Goal: Check status: Check status

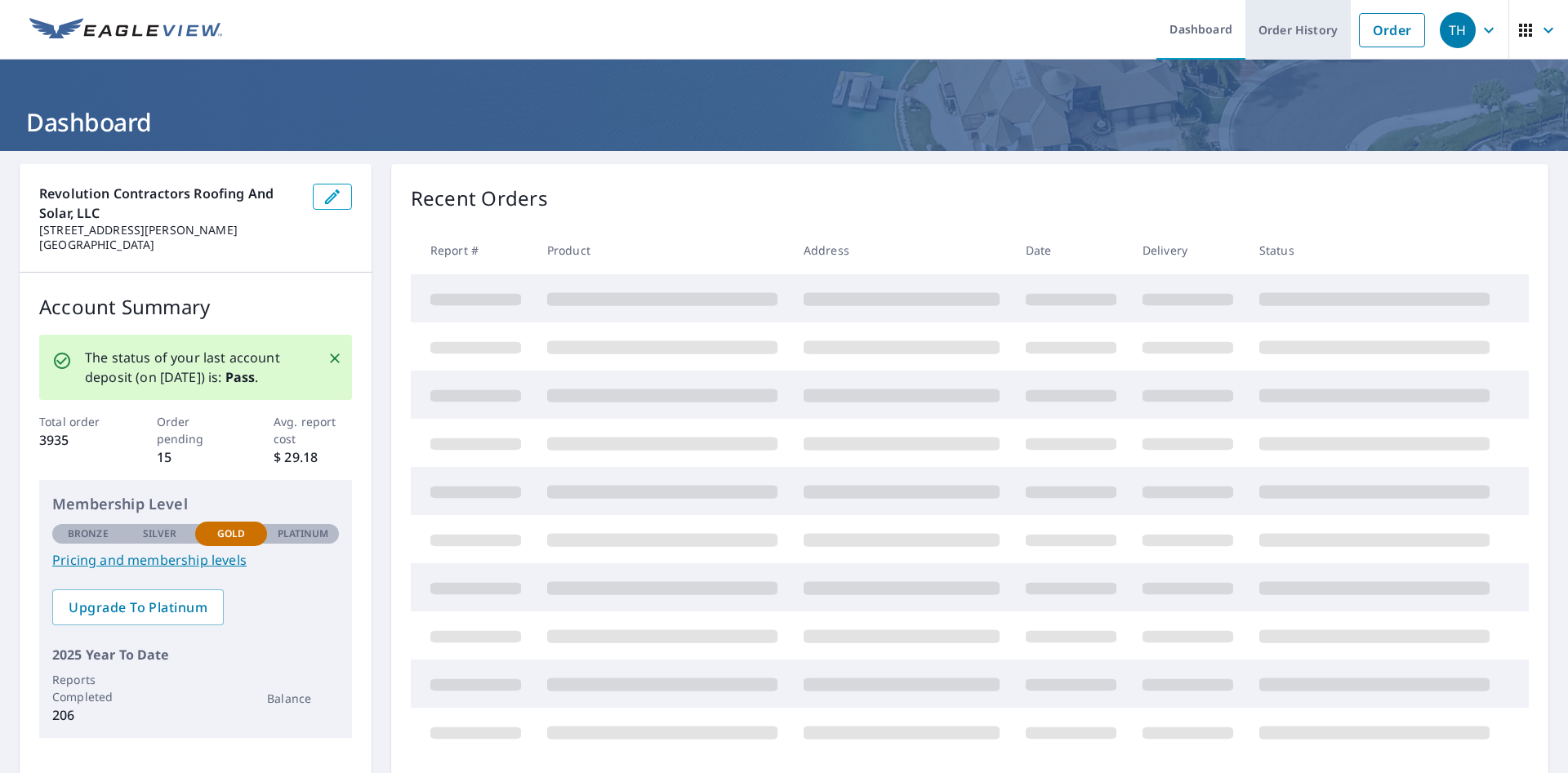
click at [1287, 33] on link "Order History" at bounding box center [1298, 30] width 105 height 60
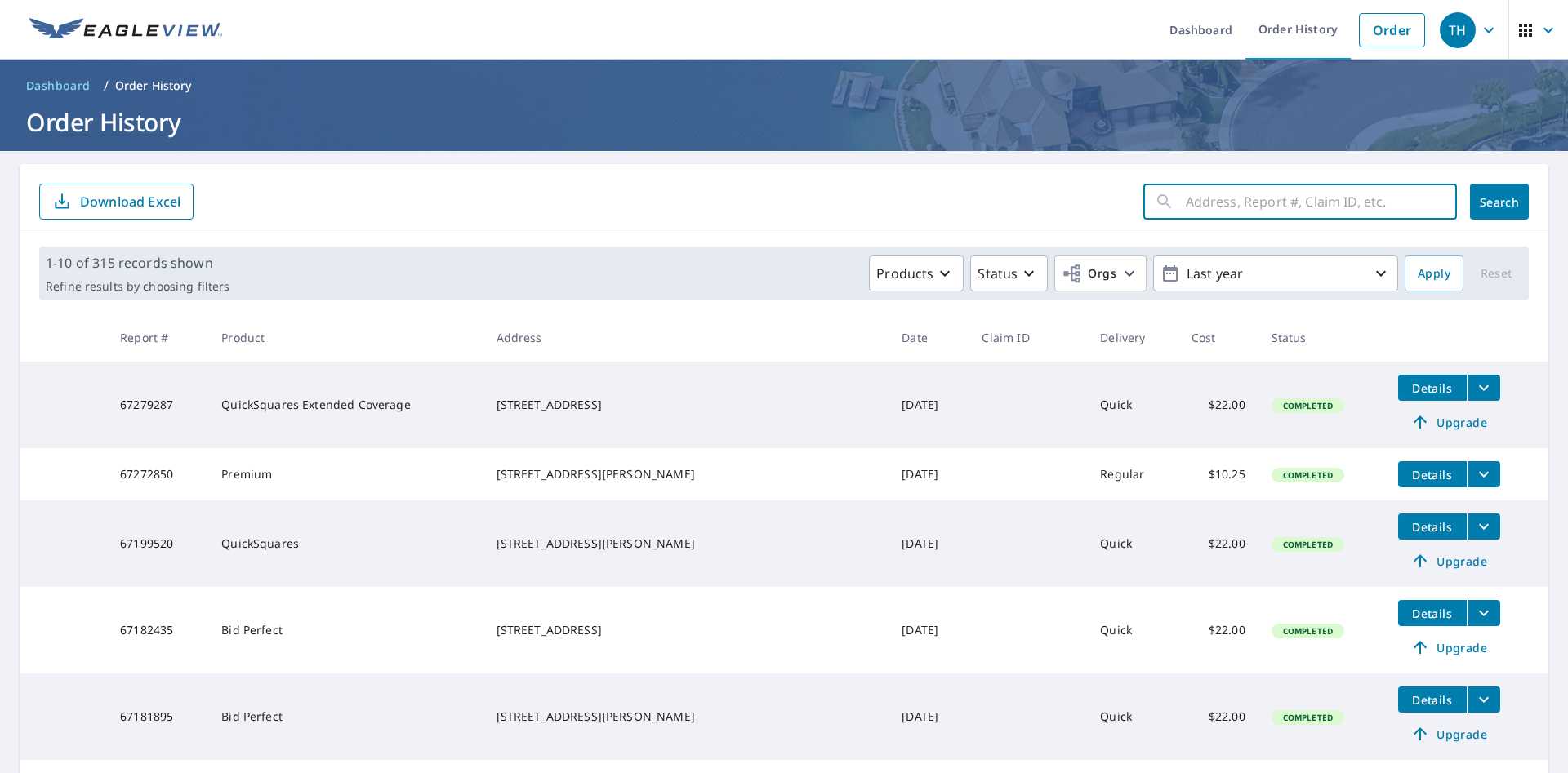
click at [1232, 204] on input "text" at bounding box center [1321, 201] width 271 height 45
type input "1635 [PERSON_NAME]"
click at [1499, 200] on span "Search" at bounding box center [1499, 202] width 33 height 15
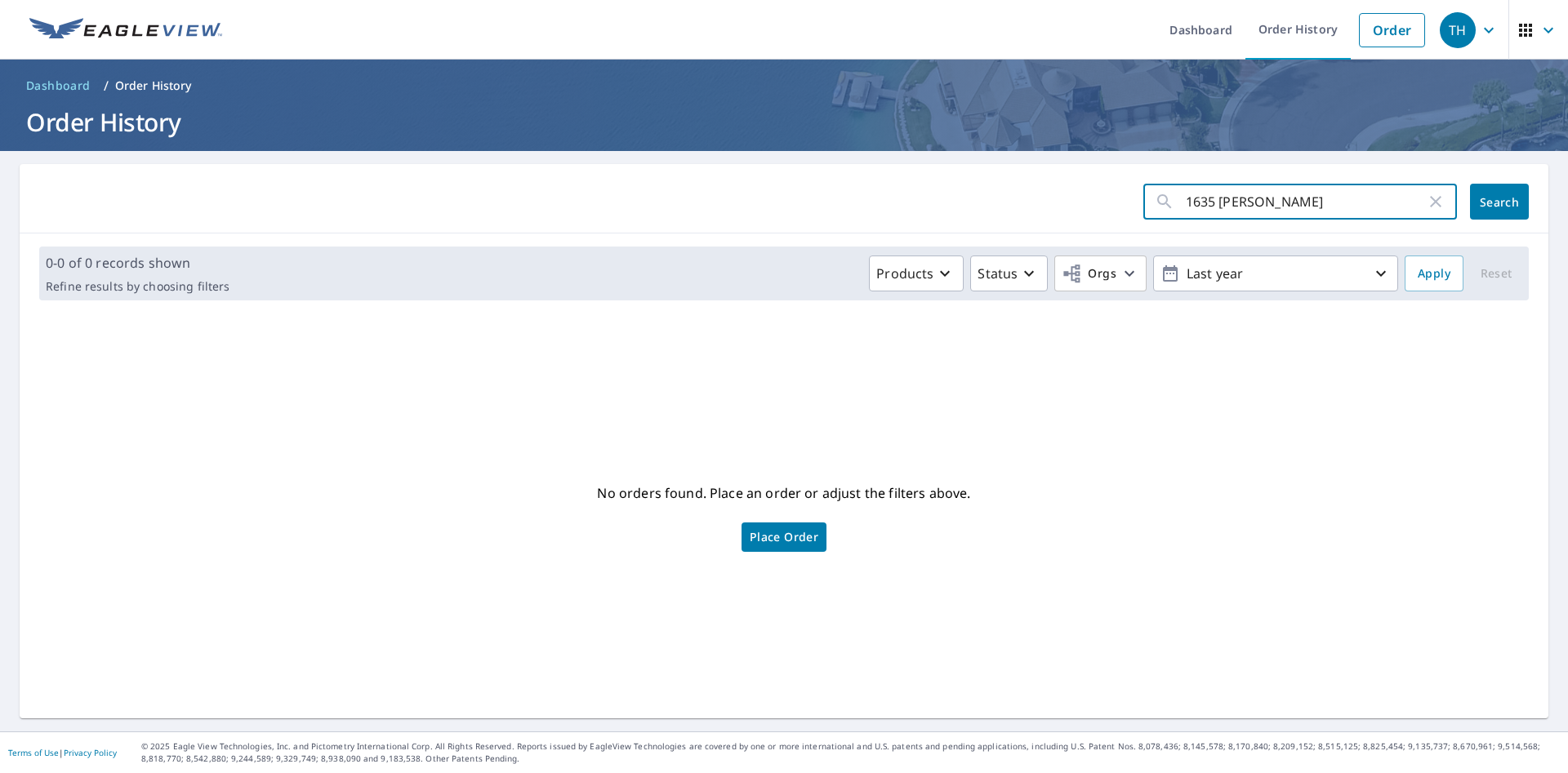
click at [1314, 205] on input "1635 [PERSON_NAME]" at bounding box center [1306, 201] width 240 height 45
type input "[STREET_ADDRESS][PERSON_NAME]"
click at [1494, 207] on span "Search" at bounding box center [1499, 202] width 33 height 15
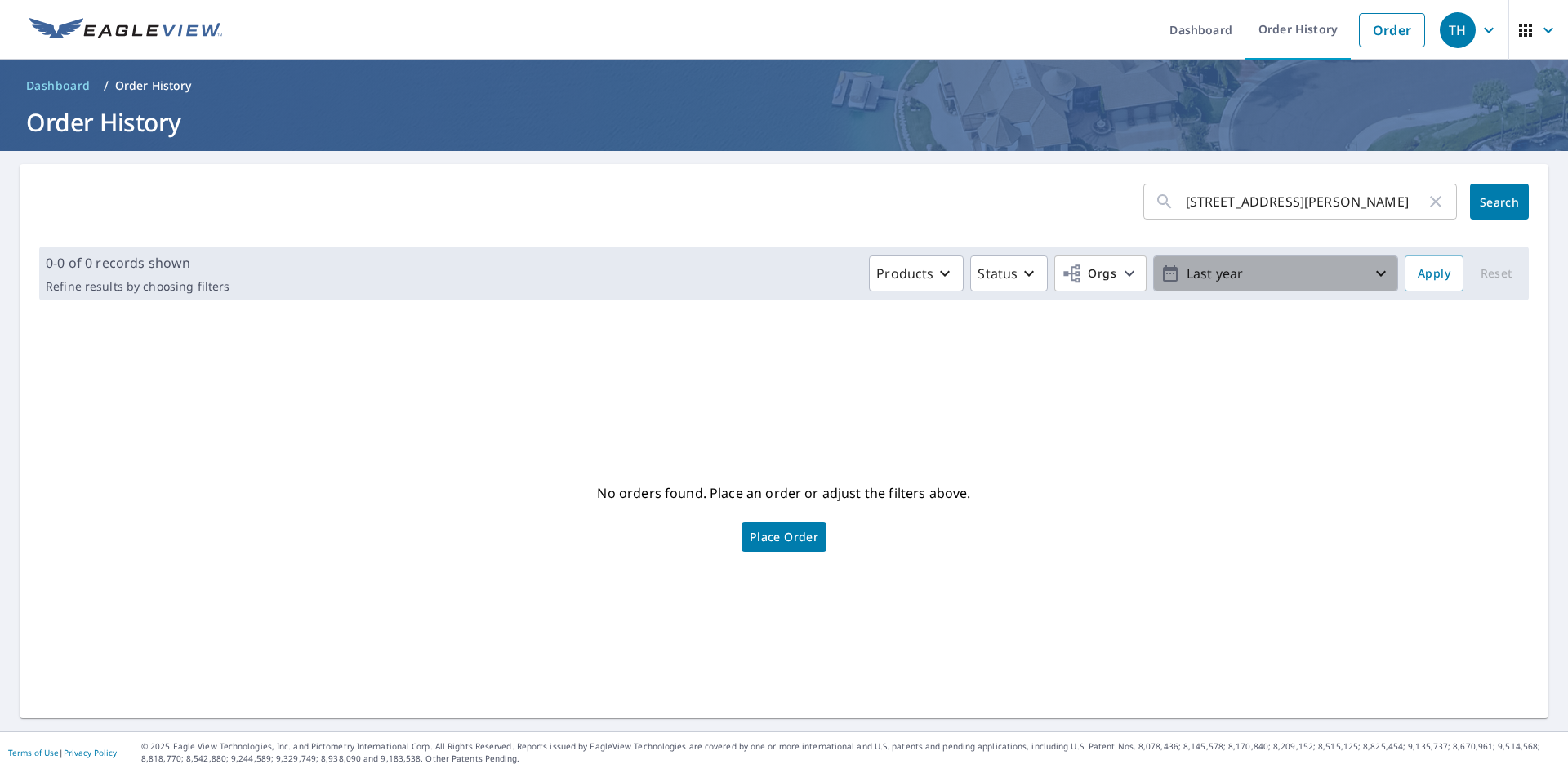
click at [1239, 273] on p "Last year" at bounding box center [1276, 273] width 191 height 28
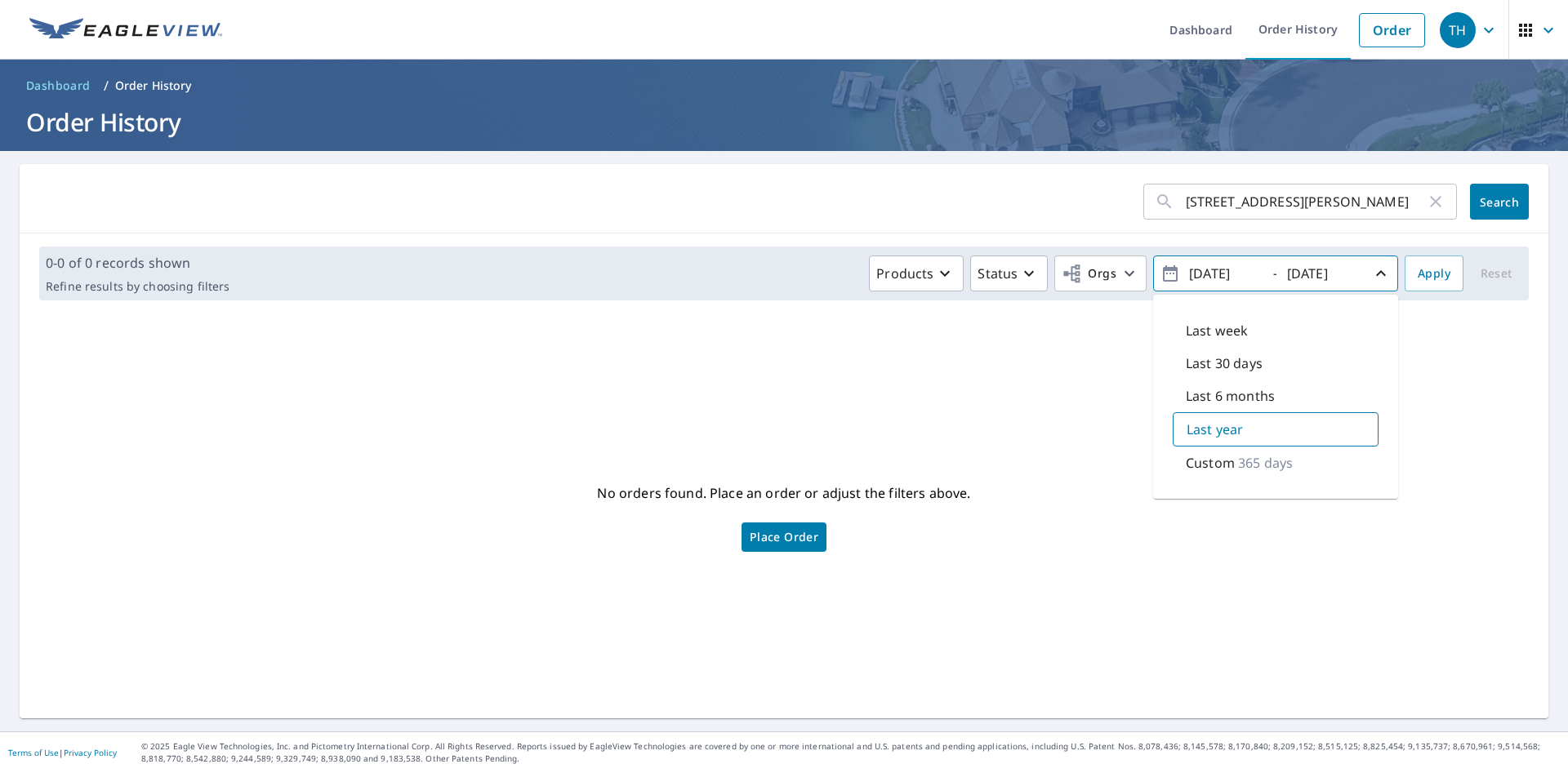
click at [1286, 462] on p "365 days" at bounding box center [1265, 463] width 55 height 20
drag, startPoint x: 1226, startPoint y: 279, endPoint x: 1231, endPoint y: 267, distance: 13.0
click at [1221, 274] on input "[DATE]" at bounding box center [1223, 273] width 80 height 26
click at [1221, 270] on input "[DATE]" at bounding box center [1223, 273] width 80 height 26
click at [1173, 271] on icon "button" at bounding box center [1170, 273] width 15 height 16
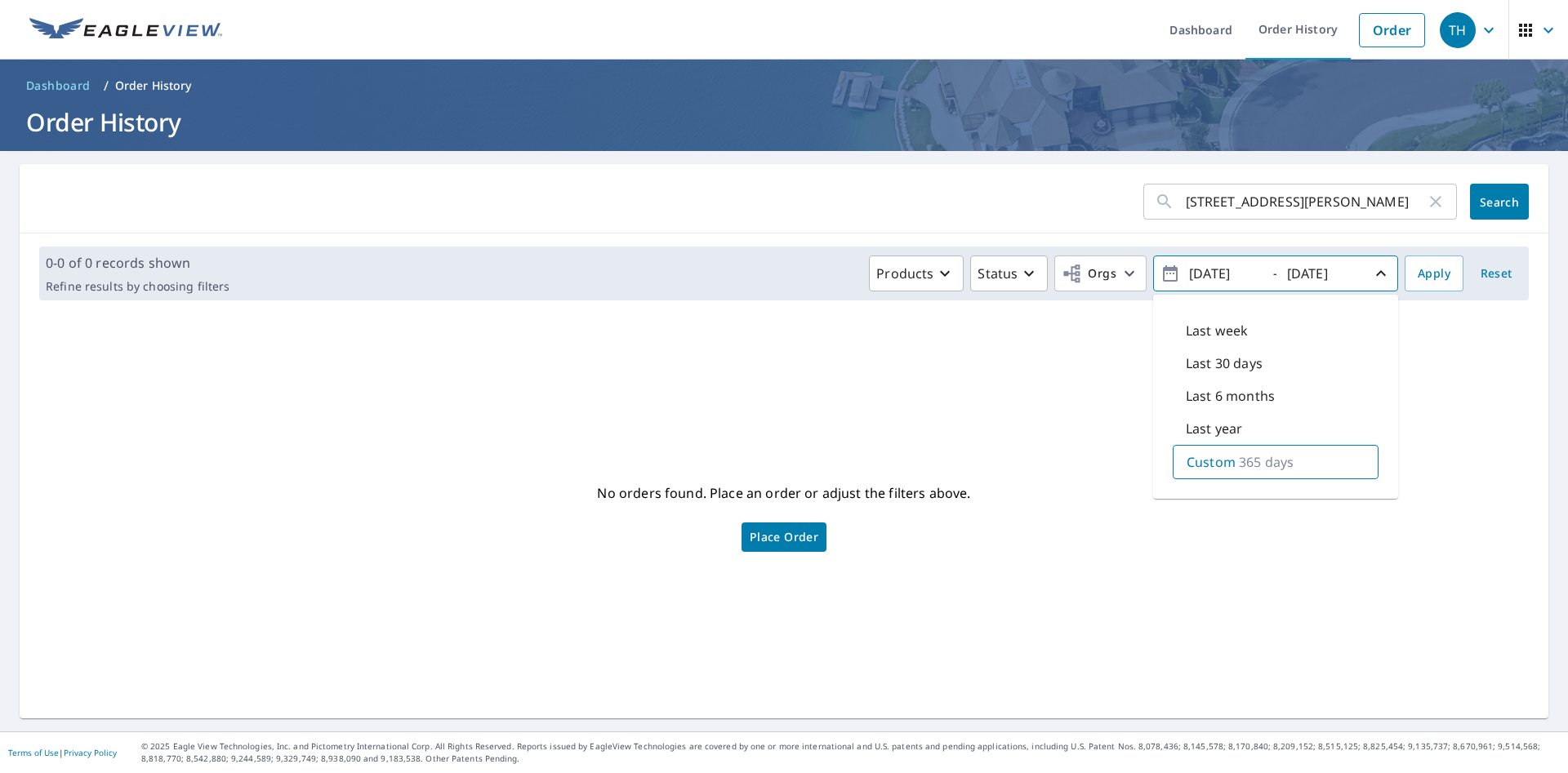
click at [1159, 267] on button "[DATE] - [DATE]" at bounding box center [1276, 273] width 245 height 36
click at [1379, 273] on icon "button" at bounding box center [1380, 273] width 9 height 6
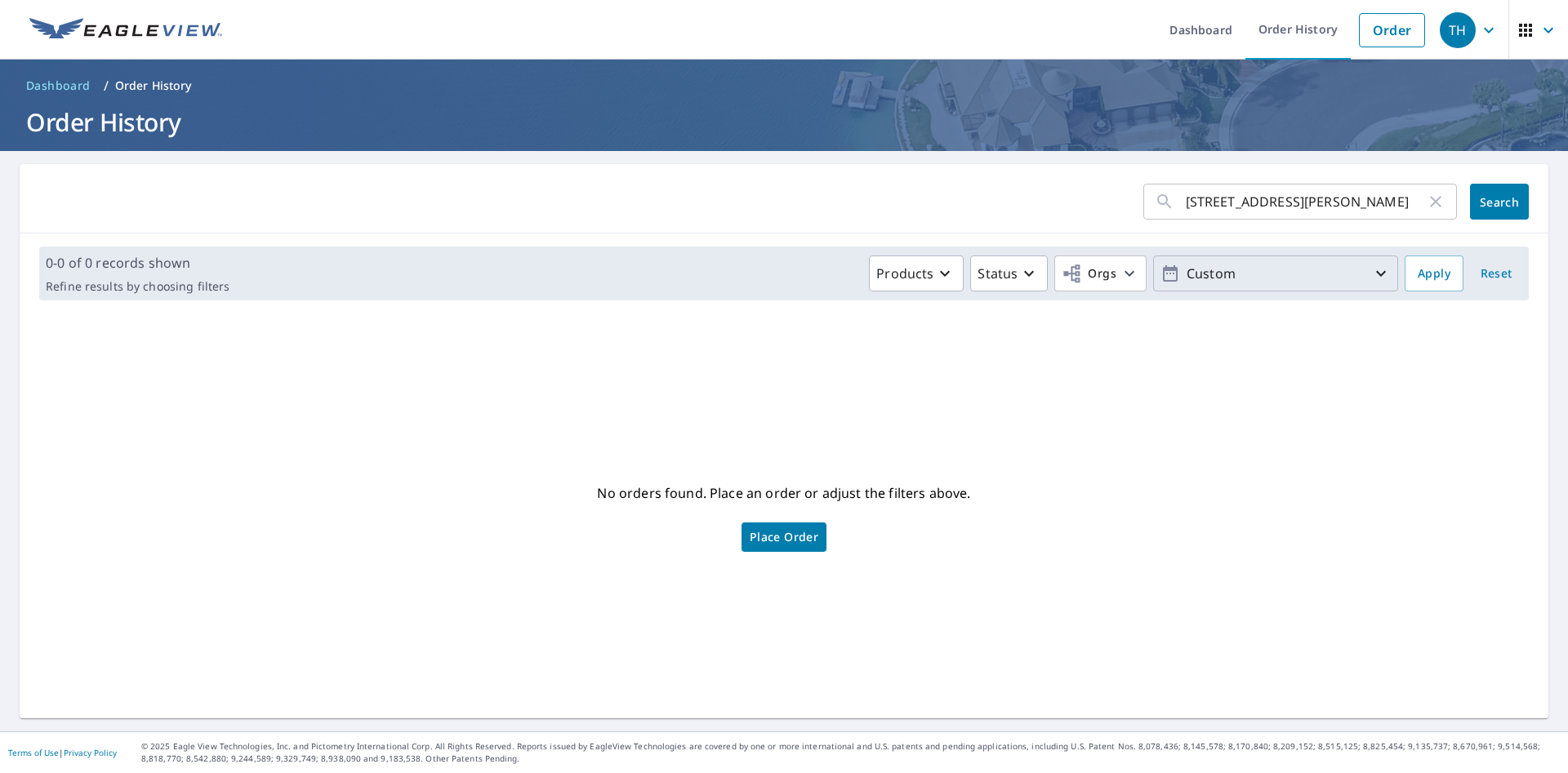
click at [1379, 273] on icon "button" at bounding box center [1380, 273] width 9 height 6
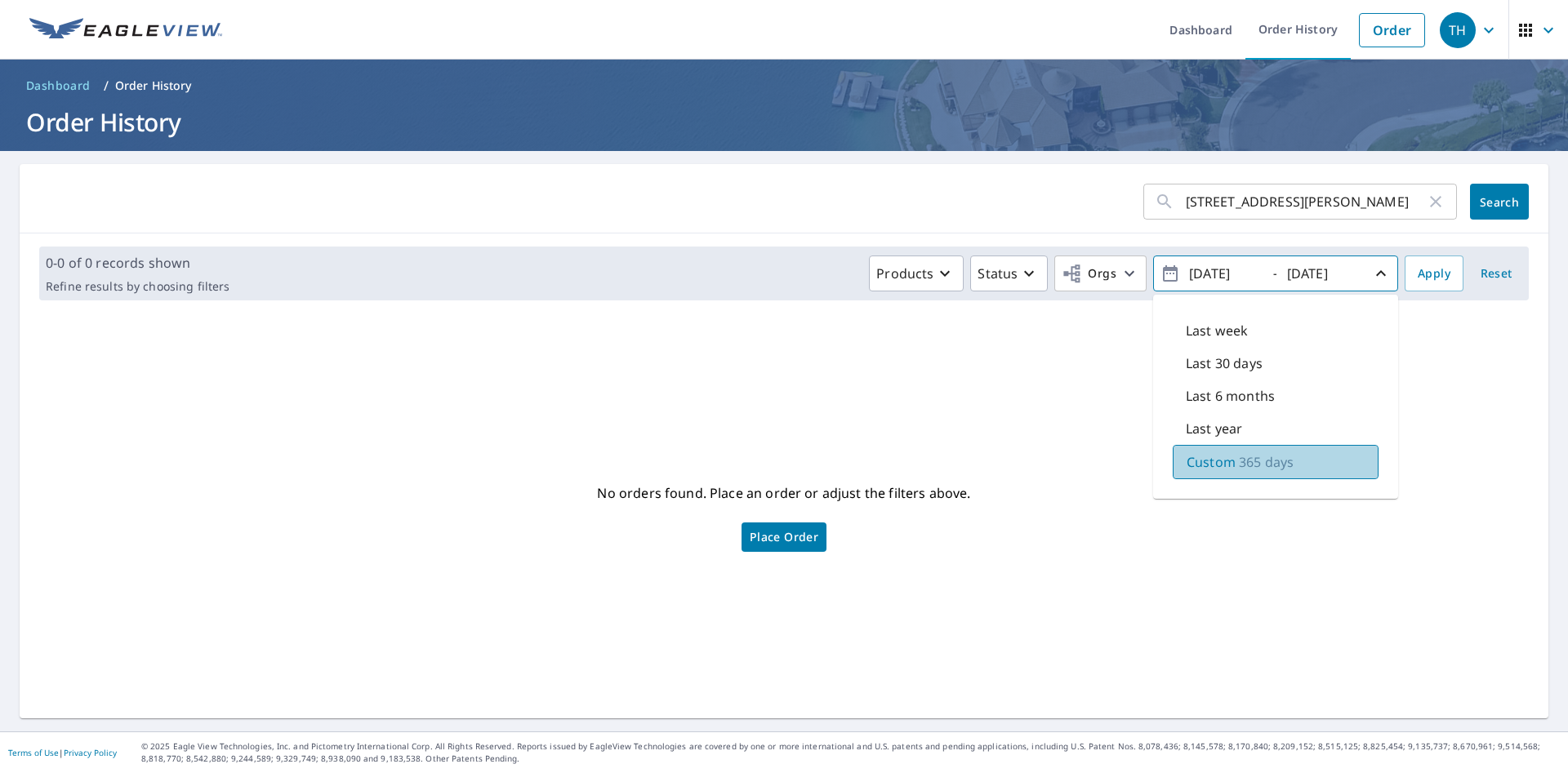
click at [1187, 465] on p "Custom" at bounding box center [1211, 462] width 49 height 20
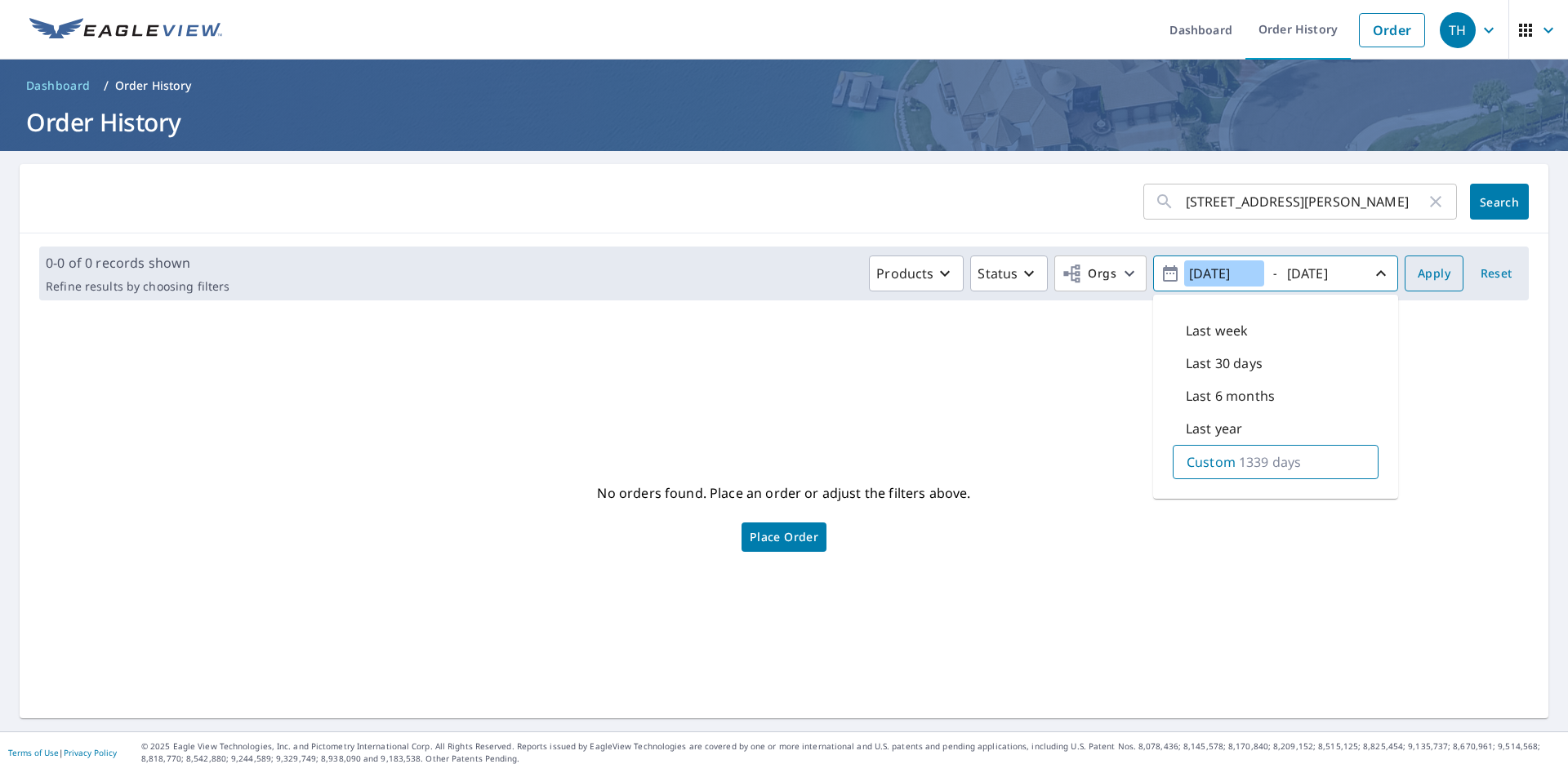
type input "[DATE]"
click at [1436, 269] on span "Apply" at bounding box center [1434, 274] width 33 height 21
